Goal: Information Seeking & Learning: Learn about a topic

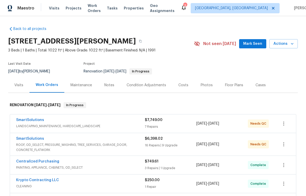
click at [189, 89] on div "Costs" at bounding box center [183, 85] width 22 height 15
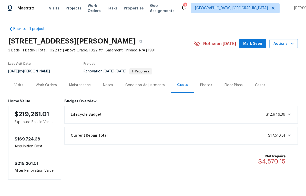
click at [205, 82] on div "Photos" at bounding box center [206, 85] width 24 height 15
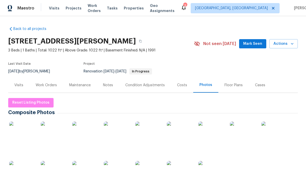
click at [29, 139] on img at bounding box center [22, 135] width 26 height 26
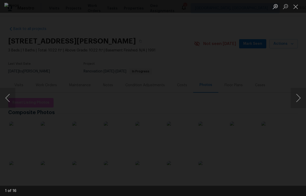
click at [295, 98] on button "Next image" at bounding box center [297, 98] width 15 height 20
click at [299, 7] on button "Close lightbox" at bounding box center [295, 6] width 10 height 9
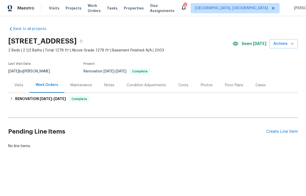
click at [106, 83] on div "Notes" at bounding box center [109, 85] width 10 height 5
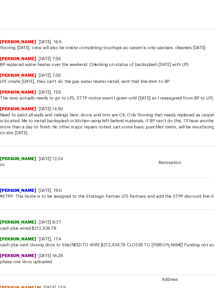
scroll to position [18, 0]
